Goal: Transaction & Acquisition: Purchase product/service

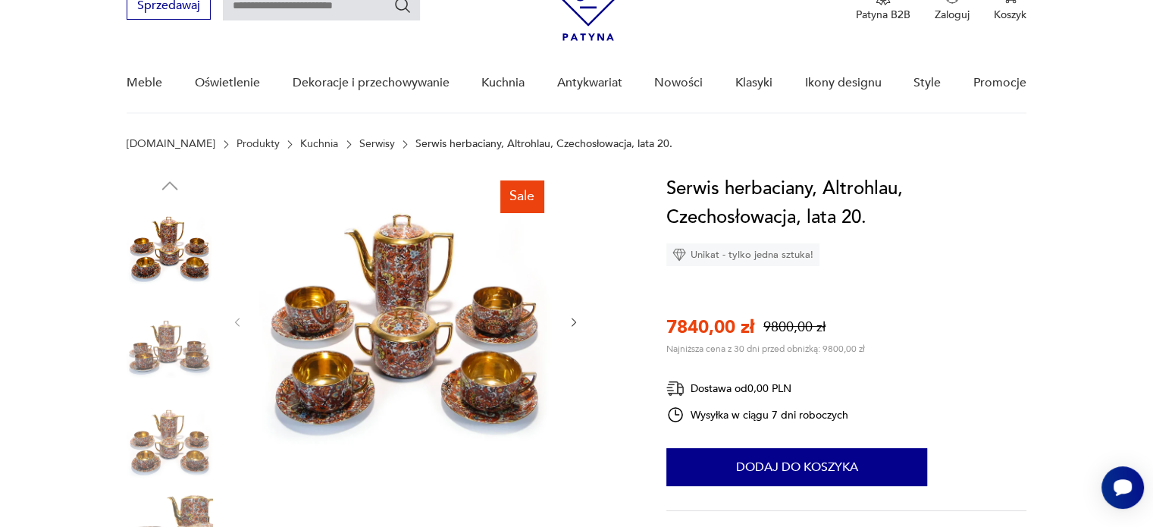
click at [379, 384] on img at bounding box center [405, 320] width 293 height 293
